Goal: Check status: Check status

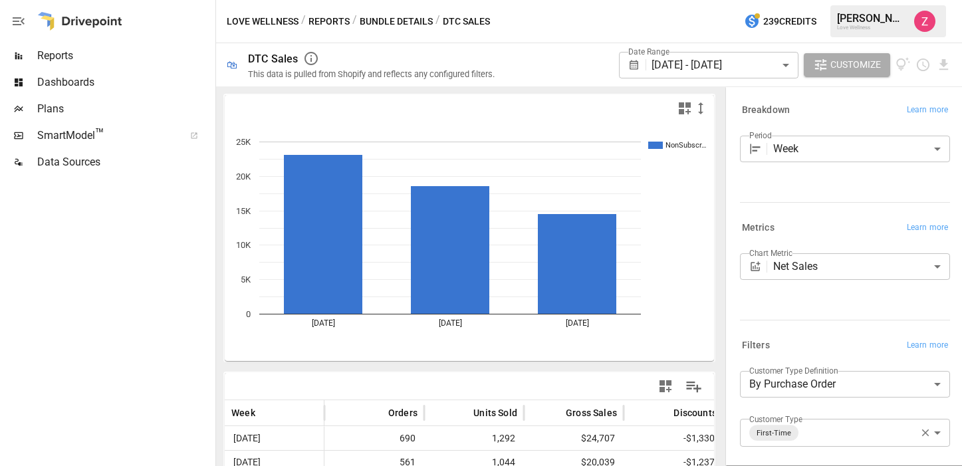
click at [684, 0] on body "**********" at bounding box center [481, 0] width 962 height 0
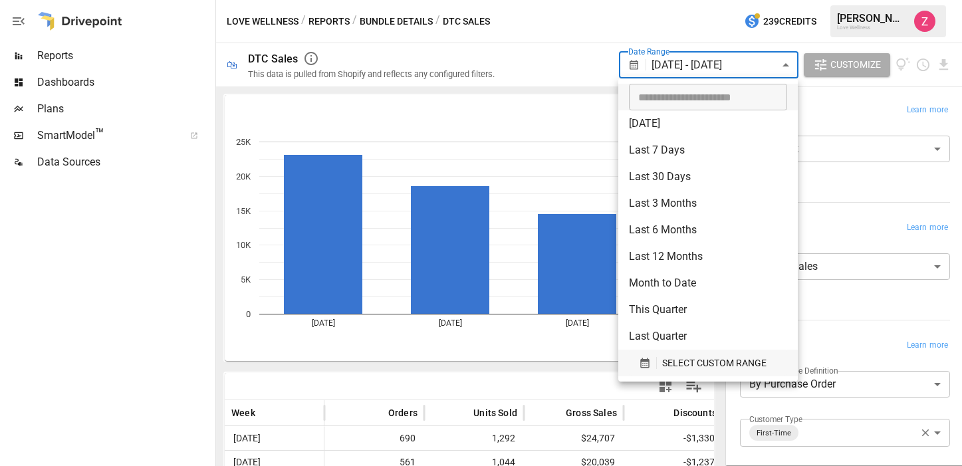
click at [650, 357] on div "button" at bounding box center [648, 363] width 18 height 12
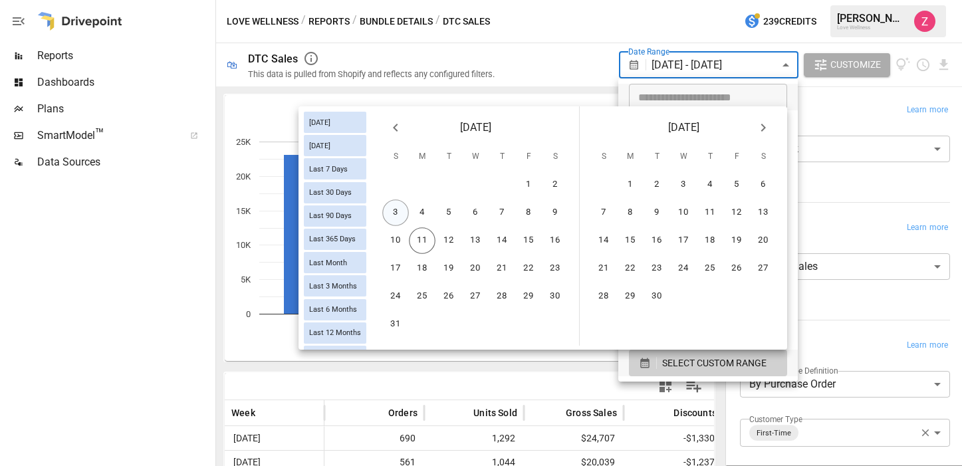
click at [398, 211] on button "3" at bounding box center [395, 212] width 27 height 27
click at [552, 213] on button "9" at bounding box center [555, 212] width 27 height 27
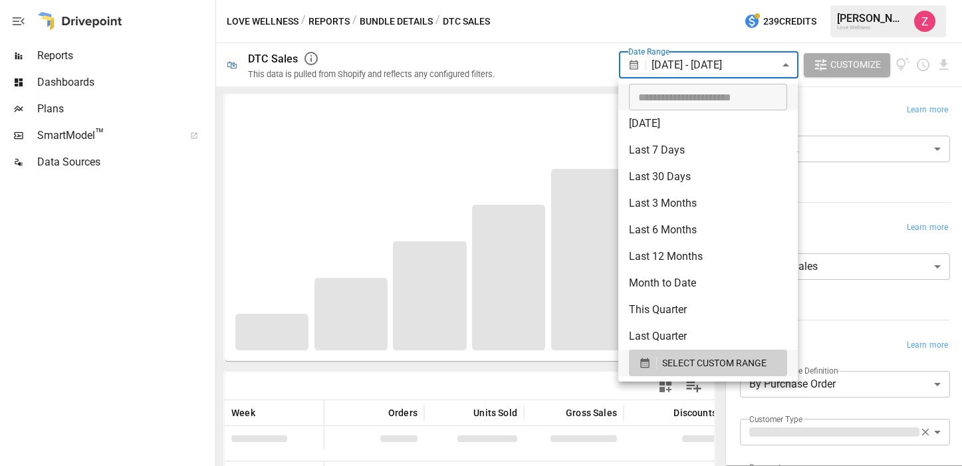
click at [554, 17] on div at bounding box center [481, 233] width 962 height 466
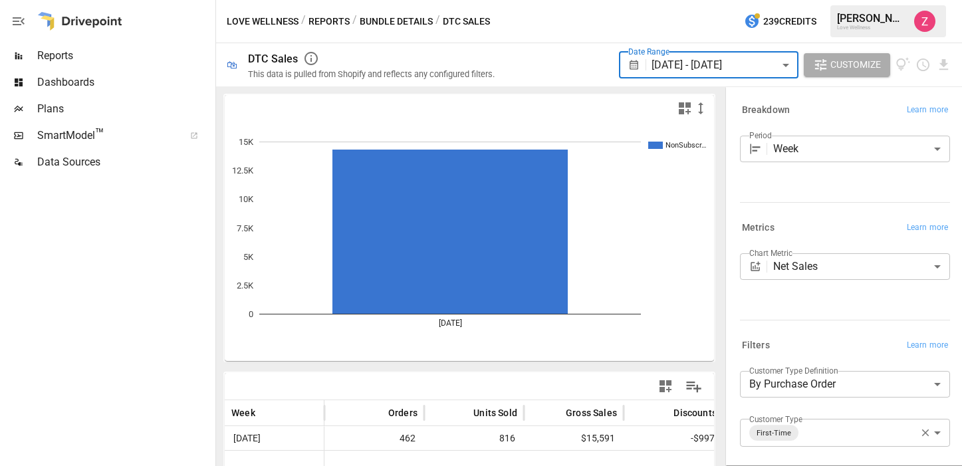
click at [924, 433] on icon "button" at bounding box center [925, 432] width 7 height 7
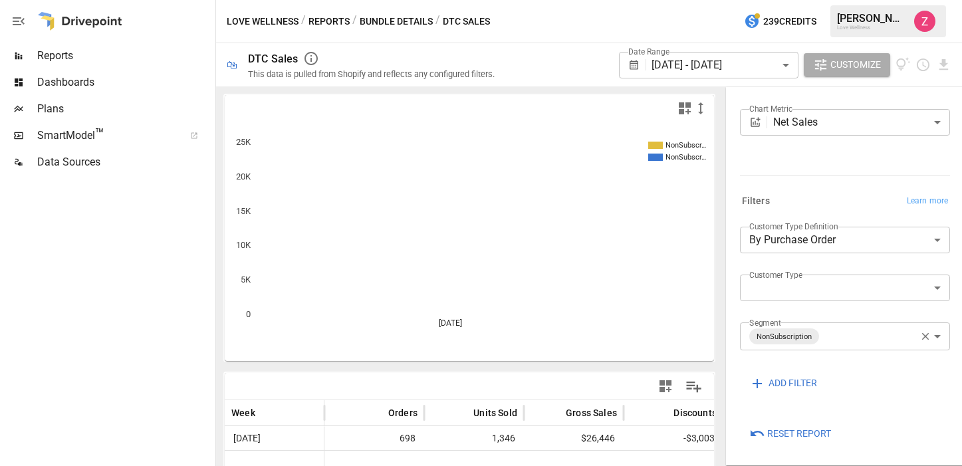
scroll to position [146, 0]
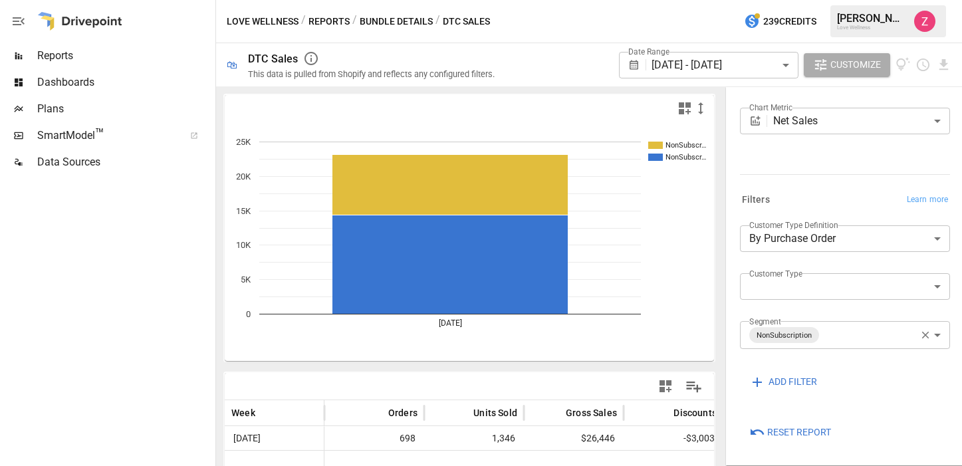
click at [924, 330] on icon "button" at bounding box center [925, 335] width 12 height 12
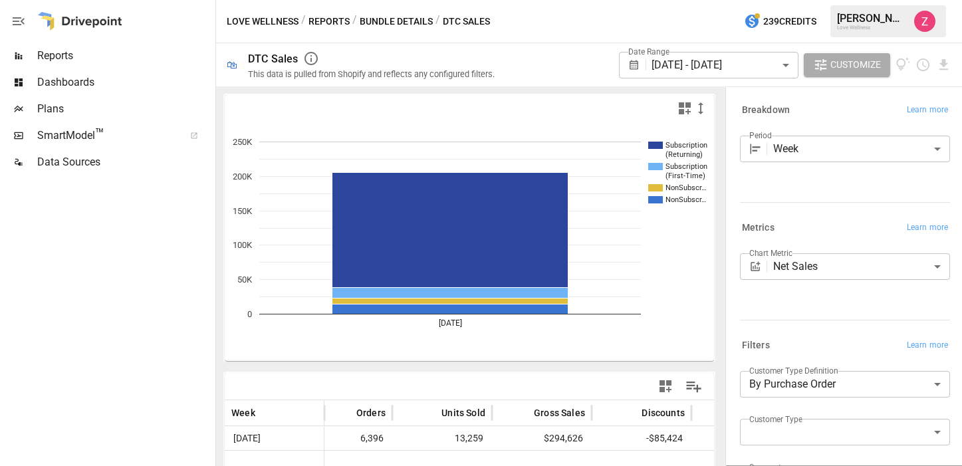
scroll to position [0, 41]
click at [688, 0] on body "**********" at bounding box center [481, 0] width 962 height 0
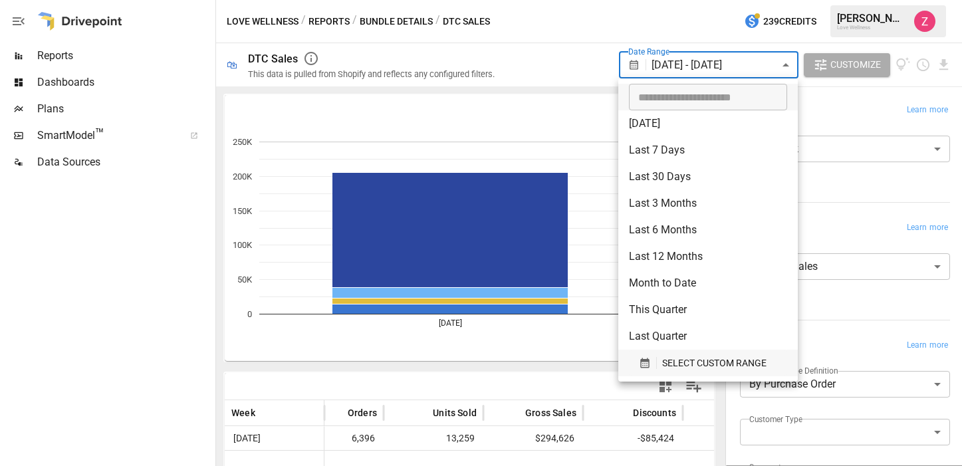
click at [674, 356] on span "SELECT CUSTOM RANGE" at bounding box center [714, 363] width 104 height 17
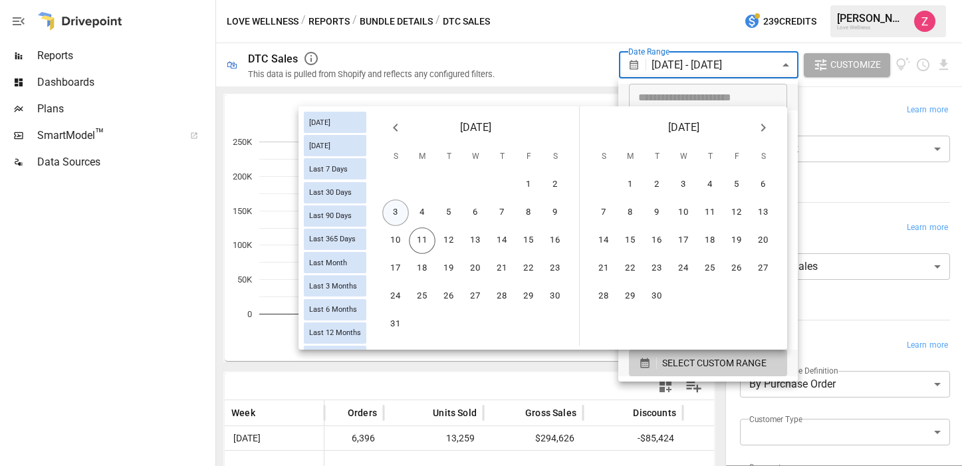
click at [397, 219] on button "3" at bounding box center [395, 212] width 27 height 27
click at [394, 134] on icon "Previous month" at bounding box center [395, 128] width 16 height 16
click at [395, 302] on button "27" at bounding box center [395, 296] width 27 height 27
click at [759, 182] on button "2" at bounding box center [763, 184] width 27 height 27
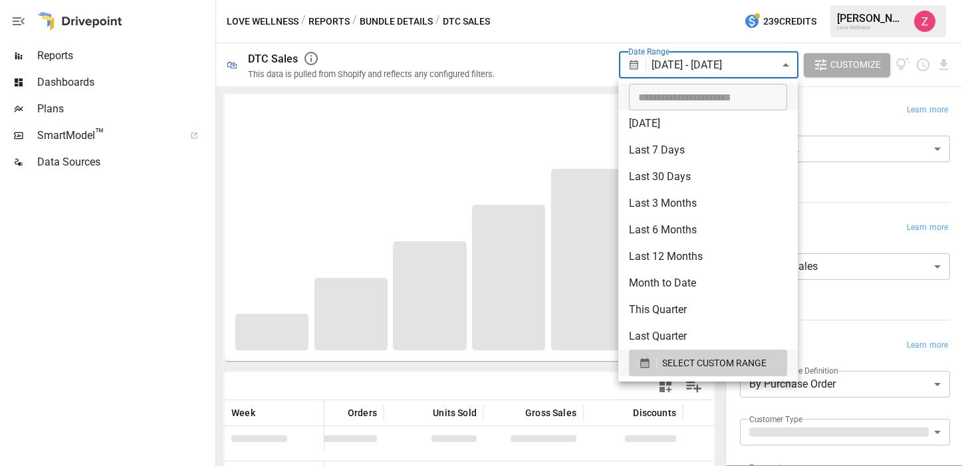
click at [545, 72] on div at bounding box center [481, 233] width 962 height 466
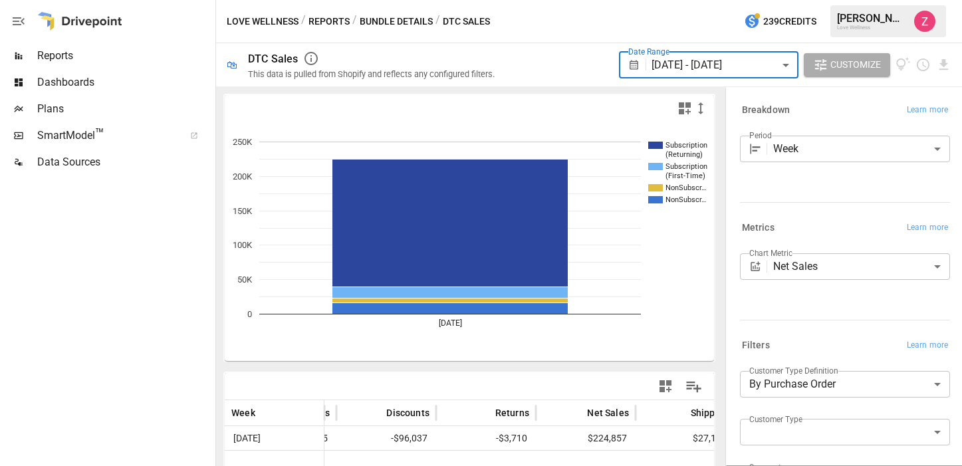
scroll to position [0, 292]
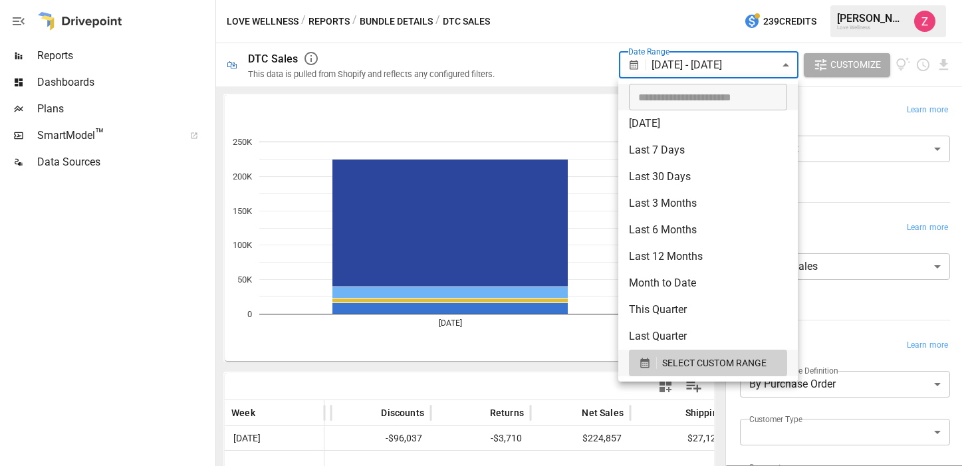
click at [682, 0] on body "**********" at bounding box center [481, 0] width 962 height 0
click at [668, 367] on span "SELECT CUSTOM RANGE" at bounding box center [714, 363] width 104 height 17
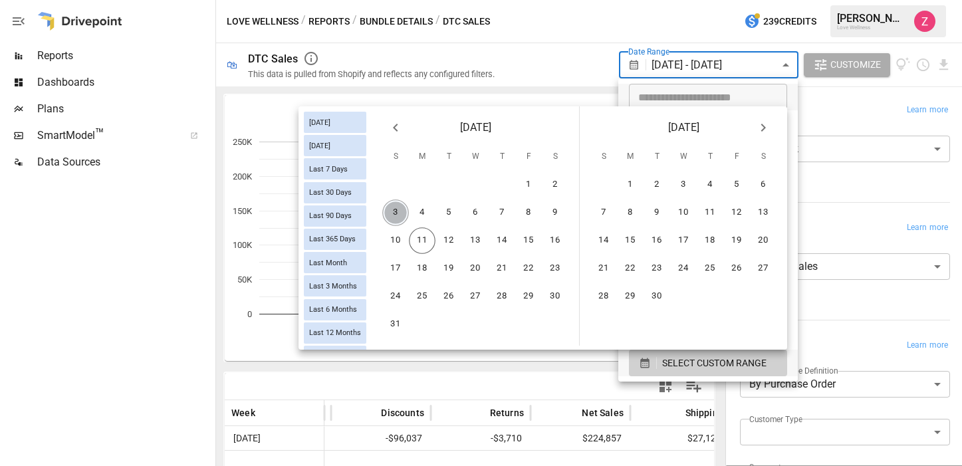
click at [393, 219] on button "3" at bounding box center [395, 212] width 27 height 27
click at [544, 215] on button "9" at bounding box center [555, 212] width 27 height 27
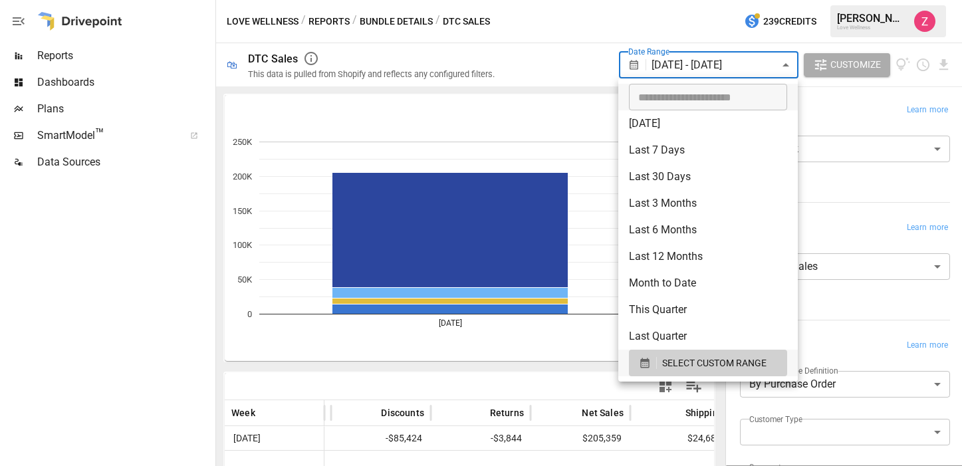
click at [567, 60] on div at bounding box center [481, 233] width 962 height 466
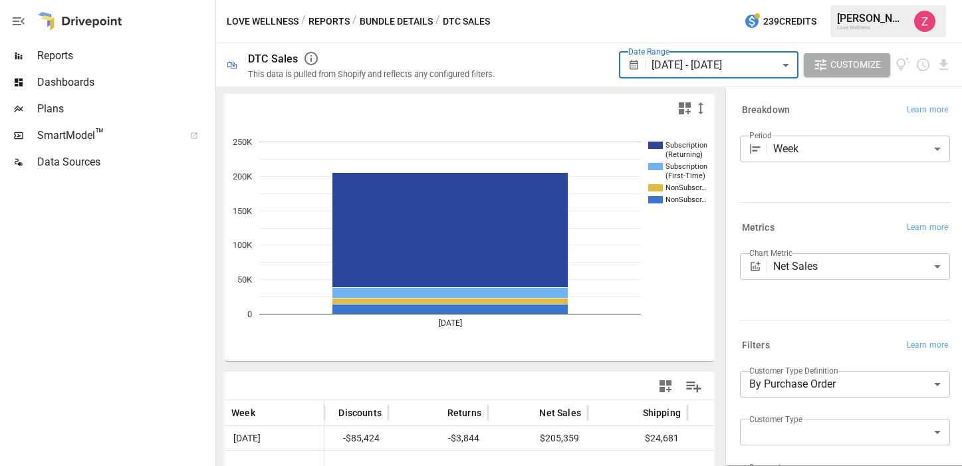
scroll to position [0, 373]
